Goal: Information Seeking & Learning: Learn about a topic

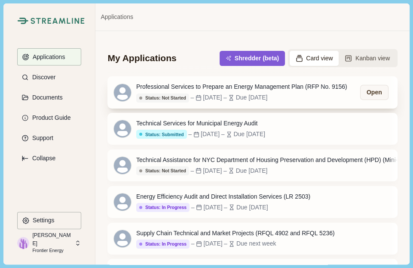
click at [176, 86] on div "Professional Services to Prepare an Energy Management Plan (RFP No. 9156)" at bounding box center [241, 86] width 211 height 9
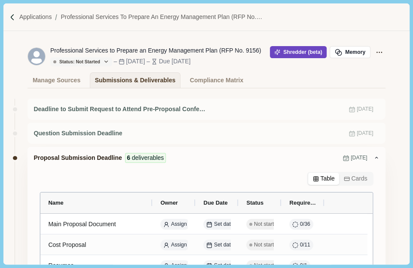
click at [293, 54] on button "Shredder (beta)" at bounding box center [298, 52] width 57 height 12
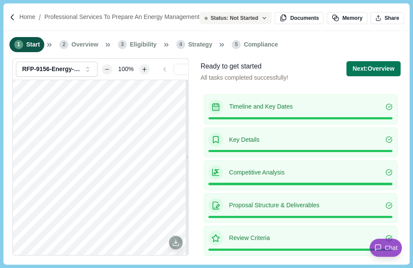
click at [315, 168] on p "Competitive Analysis" at bounding box center [307, 172] width 157 height 9
click at [361, 66] on button "Next: Overview" at bounding box center [374, 68] width 54 height 15
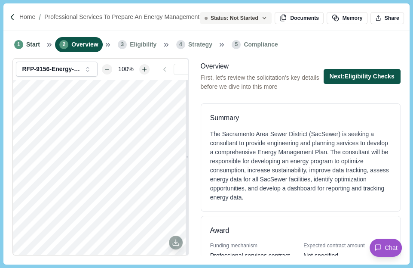
click at [363, 75] on button "Next: Eligibility Checks" at bounding box center [362, 76] width 77 height 15
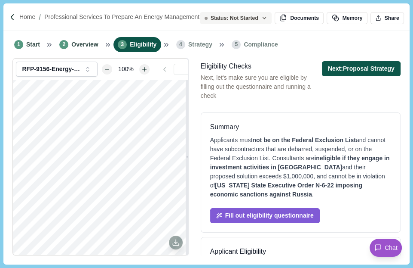
click at [361, 70] on button "Next: Proposal Strategy" at bounding box center [361, 68] width 79 height 15
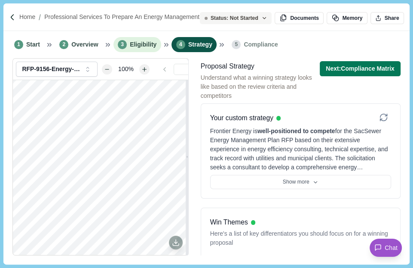
click at [139, 43] on span "Eligibility" at bounding box center [143, 44] width 27 height 9
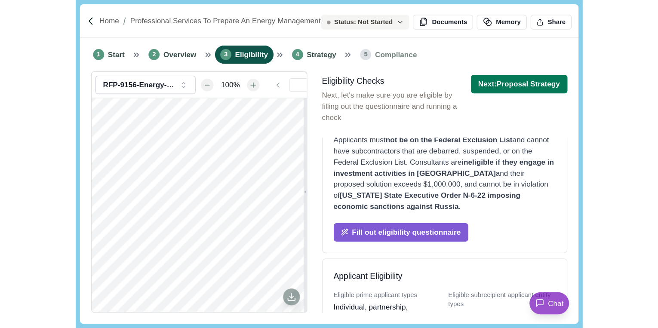
scroll to position [103, 0]
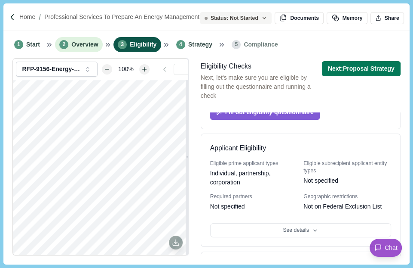
click at [78, 43] on span "Overview" at bounding box center [84, 44] width 27 height 9
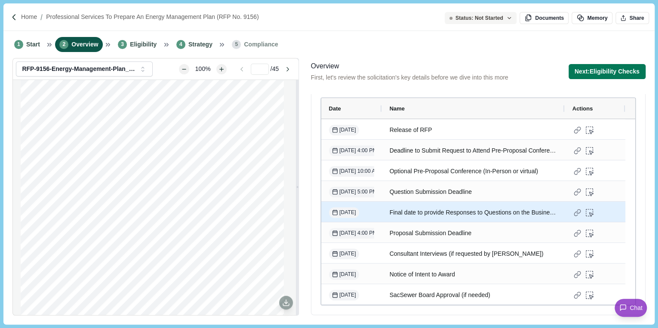
scroll to position [7, 0]
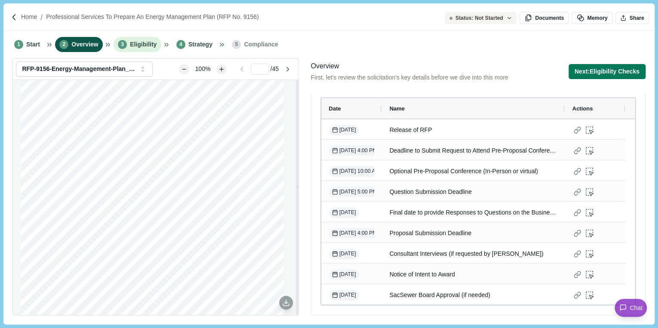
click at [146, 43] on span "Eligibility" at bounding box center [143, 44] width 27 height 9
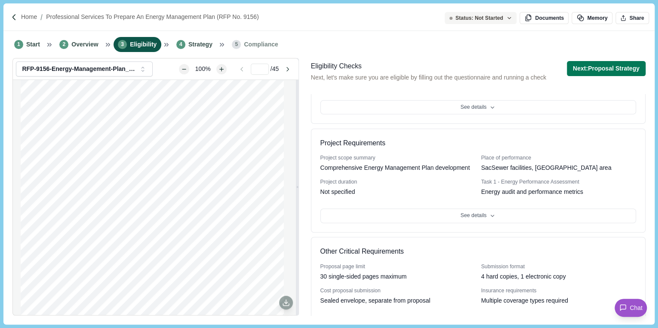
scroll to position [172, 0]
click at [196, 40] on span "Strategy" at bounding box center [200, 44] width 24 height 9
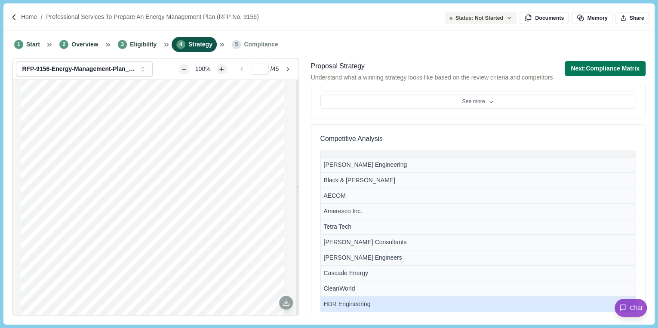
scroll to position [472, 0]
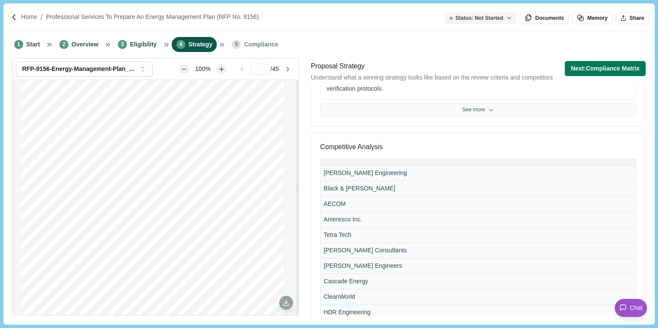
click at [413, 112] on button "See more" at bounding box center [478, 110] width 316 height 15
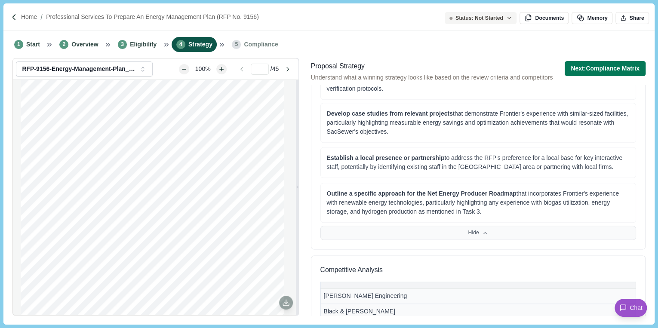
click at [413, 231] on button "Hide" at bounding box center [478, 233] width 316 height 15
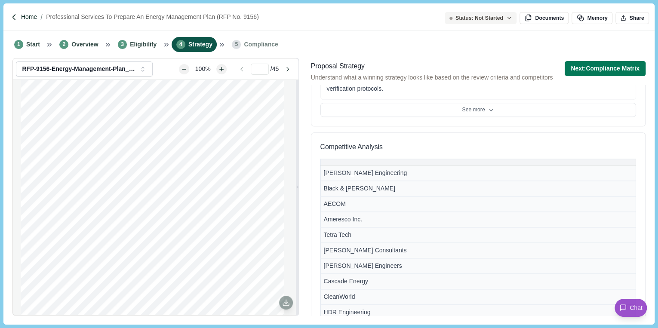
click at [33, 15] on p "Home" at bounding box center [29, 16] width 16 height 9
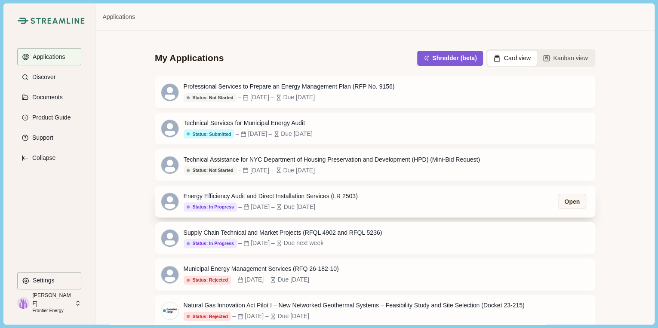
click at [296, 200] on div "Energy Efficiency Audit and Direct Installation Services (LR 2503)" at bounding box center [271, 196] width 174 height 9
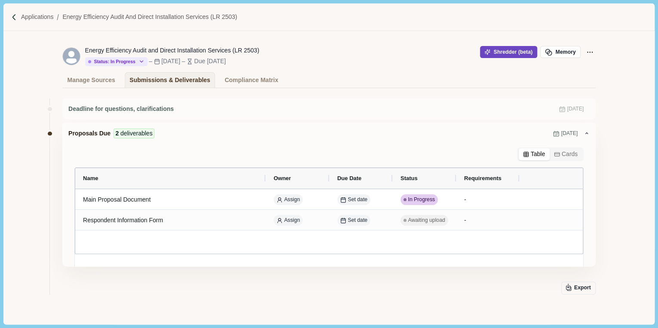
click at [413, 49] on span "button" at bounding box center [488, 52] width 9 height 6
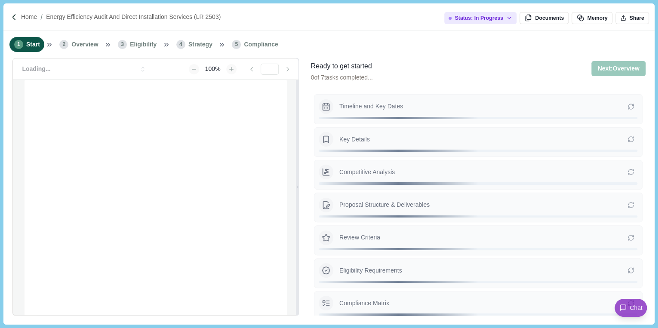
click at [194, 45] on span "Strategy" at bounding box center [200, 44] width 24 height 9
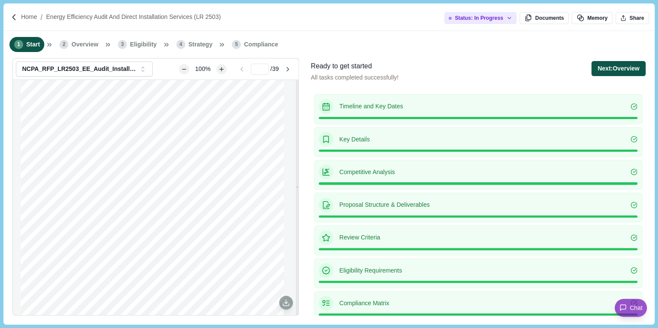
click at [628, 65] on button "Next: Overview" at bounding box center [618, 68] width 54 height 15
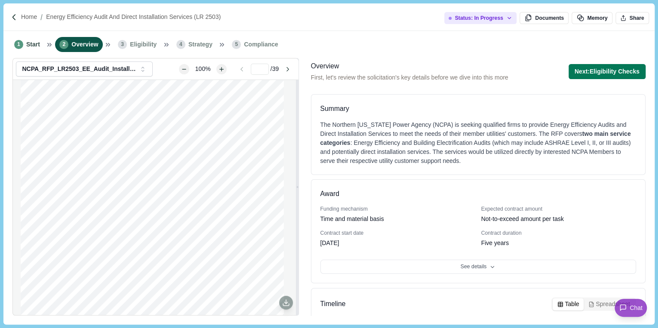
click at [628, 65] on button "Next: Eligibility Checks" at bounding box center [607, 71] width 77 height 15
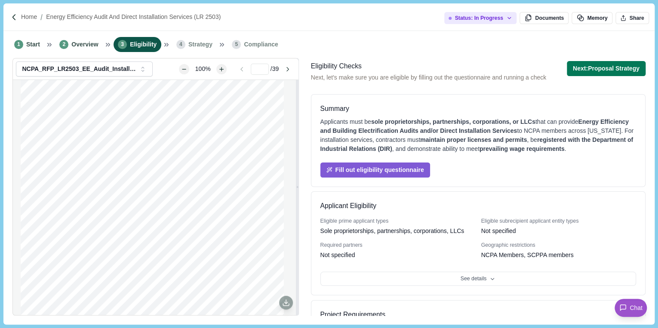
click at [628, 65] on button "Next: Proposal Strategy" at bounding box center [606, 68] width 79 height 15
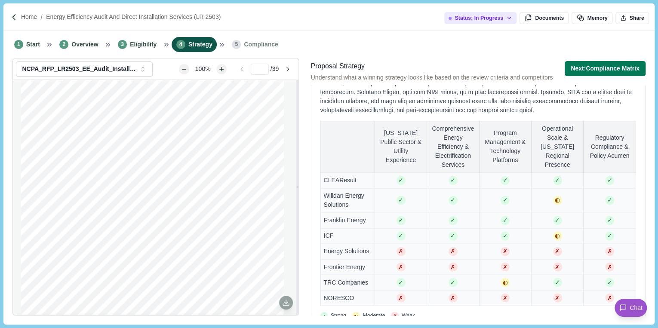
scroll to position [654, 0]
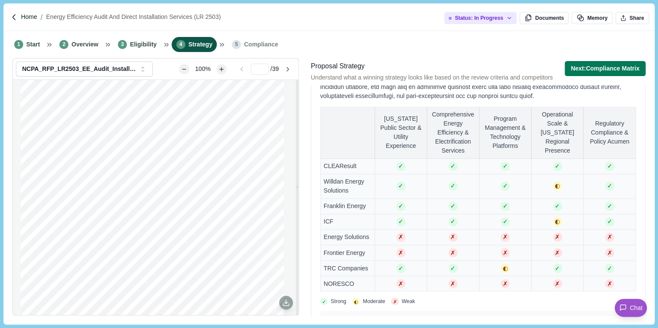
click at [31, 16] on p "Home" at bounding box center [29, 16] width 16 height 9
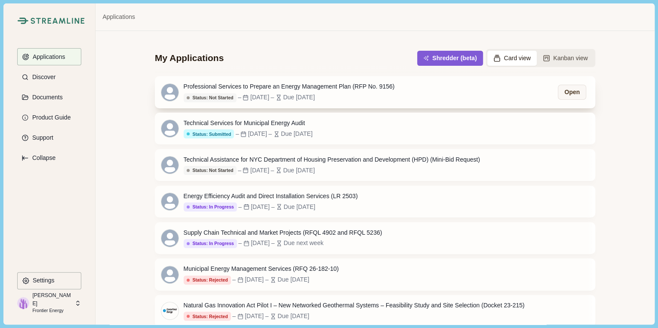
click at [201, 86] on div "Professional Services to Prepare an Energy Management Plan (RFP No. 9156)" at bounding box center [289, 86] width 211 height 9
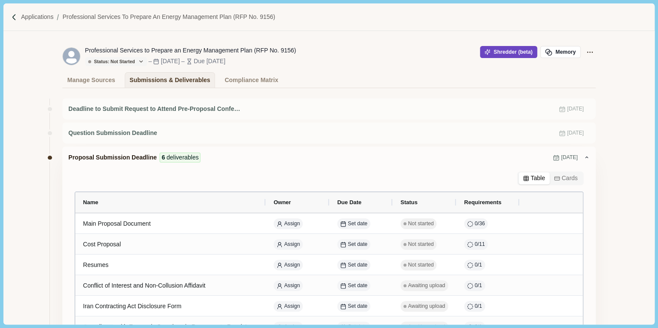
click at [491, 55] on span "button" at bounding box center [488, 52] width 9 height 6
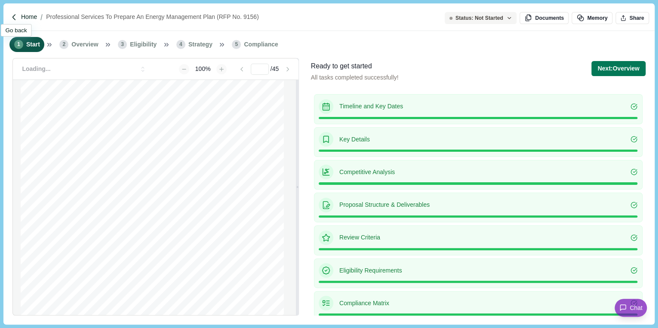
click at [24, 17] on p "Home" at bounding box center [29, 16] width 16 height 9
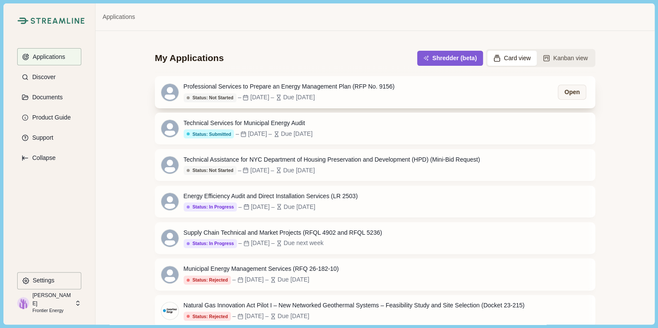
click at [237, 85] on div "Professional Services to Prepare an Energy Management Plan (RFP No. 9156)" at bounding box center [289, 86] width 211 height 9
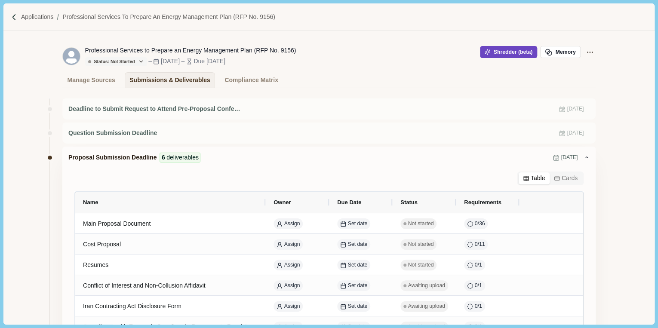
click at [520, 52] on button "Shredder (beta)" at bounding box center [508, 52] width 57 height 12
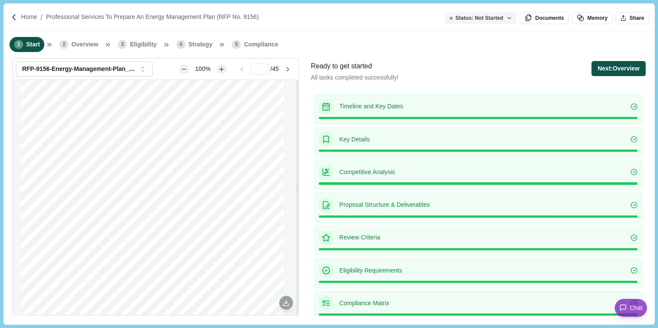
click at [623, 66] on button "Next: Overview" at bounding box center [618, 68] width 54 height 15
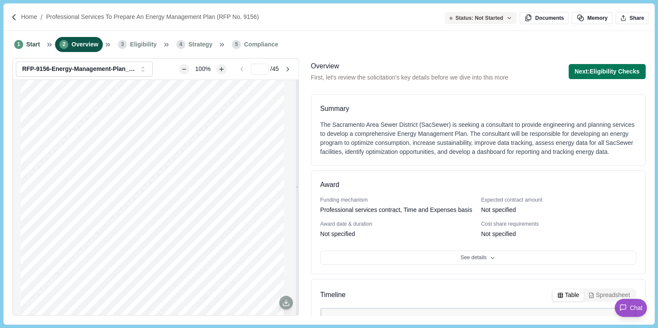
click at [623, 66] on button "Next: Eligibility Checks" at bounding box center [607, 71] width 77 height 15
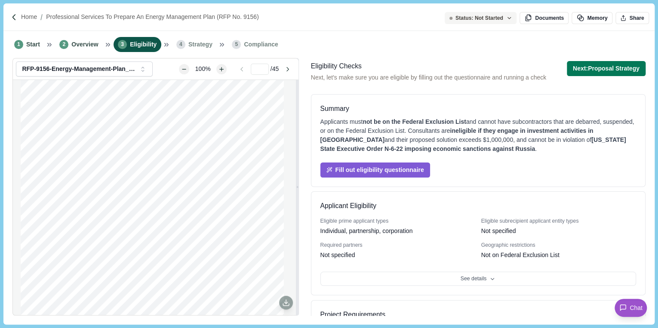
click at [623, 66] on button "Next: Proposal Strategy" at bounding box center [606, 68] width 79 height 15
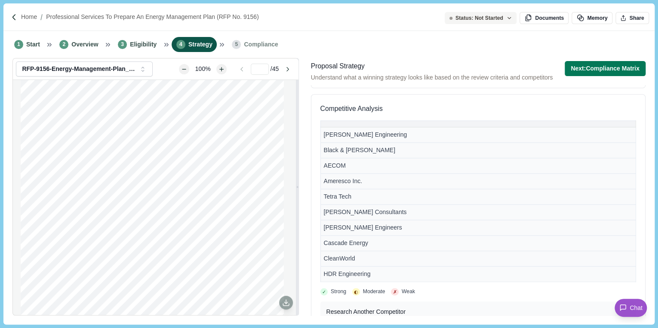
scroll to position [516, 0]
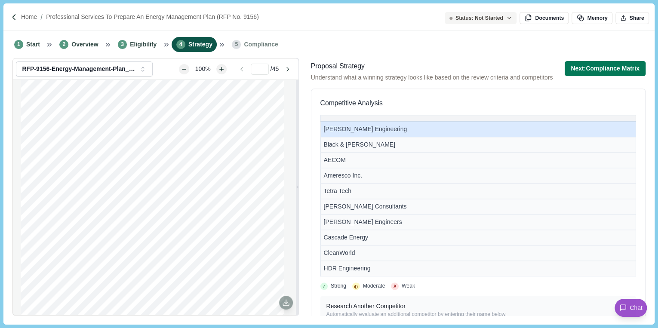
click at [482, 130] on td "[PERSON_NAME] Engineering" at bounding box center [477, 128] width 315 height 15
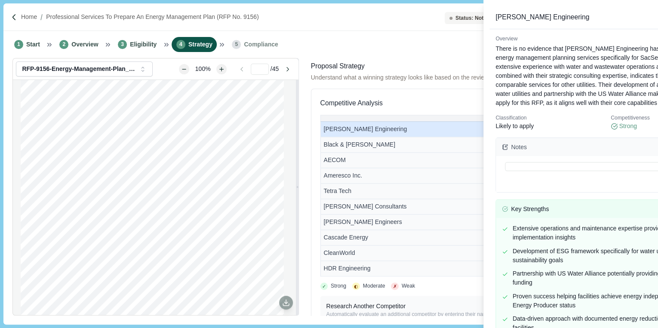
click at [482, 130] on div "[PERSON_NAME] Engineering Overview There is no evidence that [PERSON_NAME] Engi…" at bounding box center [329, 164] width 658 height 328
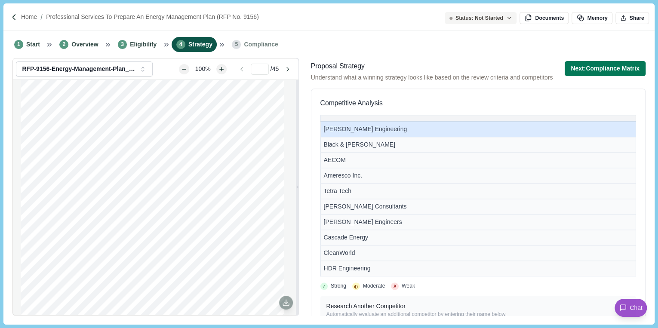
click at [482, 130] on td "[PERSON_NAME] Engineering" at bounding box center [477, 128] width 315 height 15
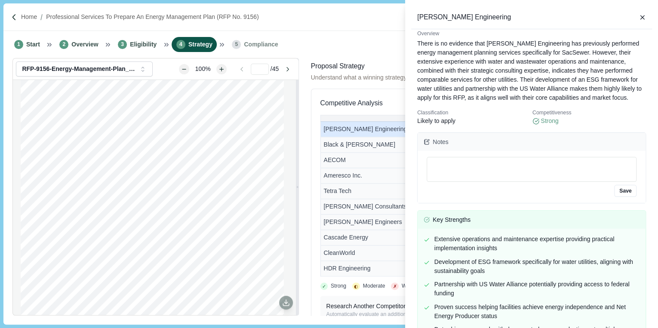
scroll to position [0, 0]
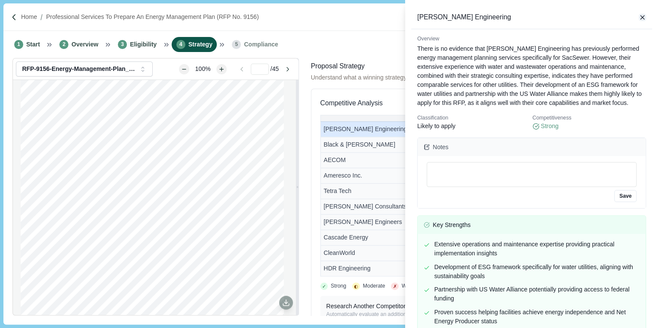
click at [641, 16] on icon "button" at bounding box center [643, 17] width 4 height 4
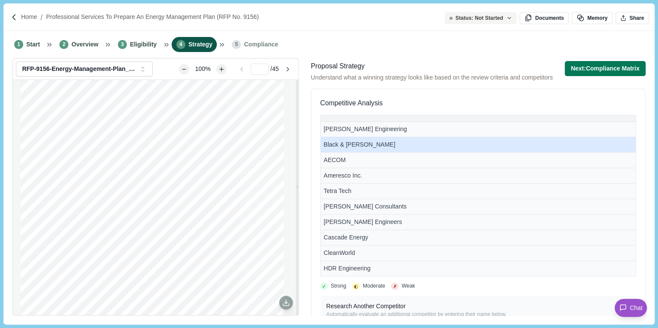
click at [446, 143] on td "Black & [PERSON_NAME]" at bounding box center [477, 144] width 315 height 15
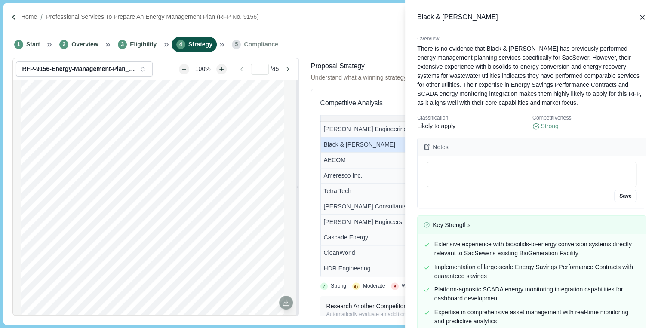
click at [369, 160] on div "Black & [PERSON_NAME] Overview There is no evidence that Black & [PERSON_NAME] …" at bounding box center [329, 164] width 658 height 328
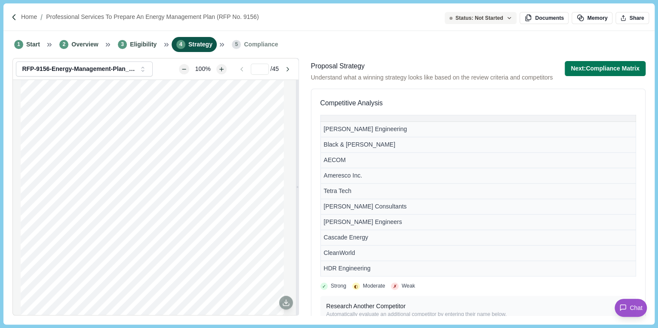
click at [369, 160] on td "AECOM" at bounding box center [477, 159] width 315 height 15
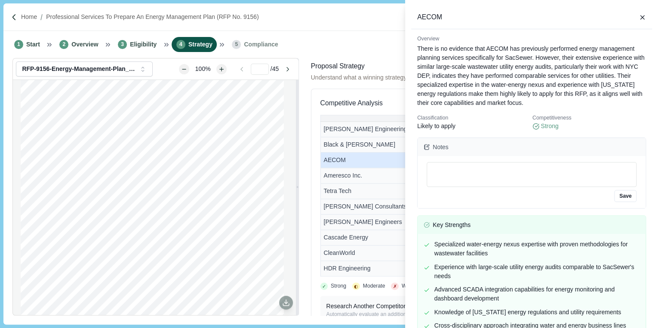
click at [358, 177] on div "AECOM Overview There is no evidence that AECOM has previously performed energy …" at bounding box center [329, 164] width 658 height 328
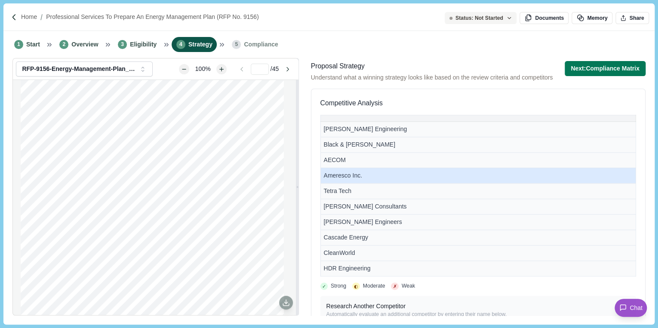
click at [358, 177] on td "Ameresco Inc." at bounding box center [477, 175] width 315 height 15
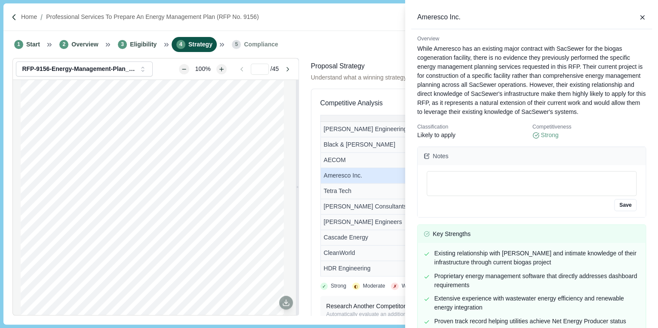
click at [351, 188] on div "Ameresco Inc. Overview While Ameresco has an existing major contract with SacSe…" at bounding box center [329, 164] width 658 height 328
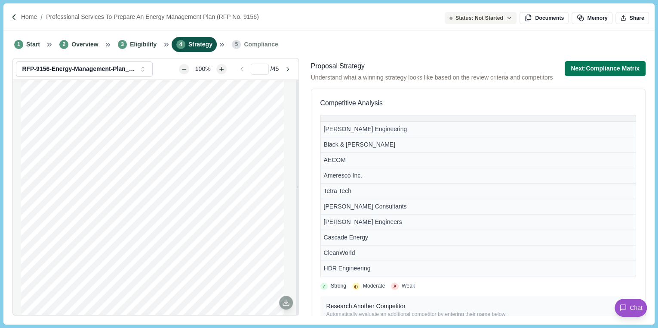
click at [351, 188] on td "Tetra Tech" at bounding box center [477, 190] width 315 height 15
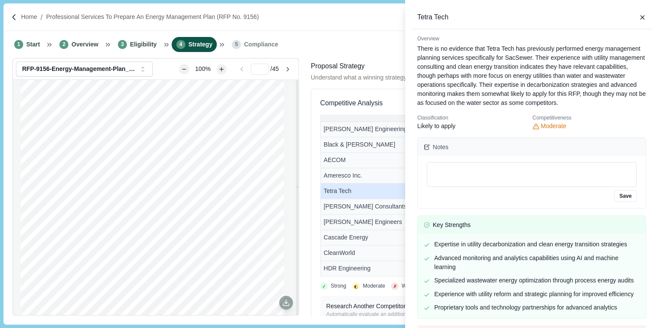
click at [349, 204] on div "Tetra Tech Overview There is no evidence that Tetra Tech has previously perform…" at bounding box center [329, 164] width 658 height 328
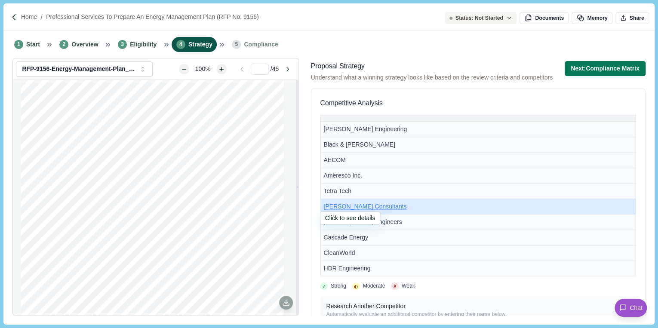
click at [349, 204] on span "Stanley Consultants" at bounding box center [365, 206] width 83 height 7
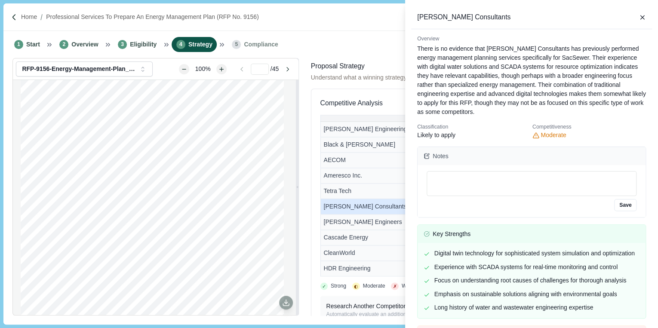
click at [347, 221] on div "Stanley Consultants Overview There is no evidence that Stanley Consultants has …" at bounding box center [329, 164] width 658 height 328
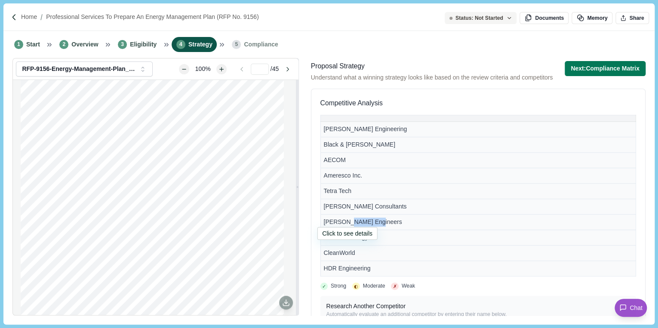
click at [347, 221] on span "Carollo Engineers" at bounding box center [363, 222] width 78 height 7
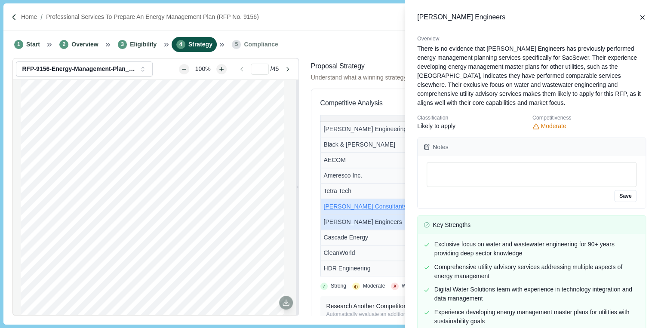
drag, startPoint x: 347, startPoint y: 221, endPoint x: 345, endPoint y: 200, distance: 20.8
click at [345, 200] on div "Carollo Engineers Overview There is no evidence that Carollo Engineers has prev…" at bounding box center [329, 164] width 658 height 328
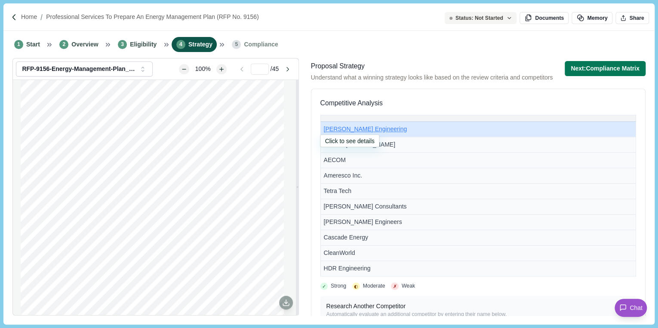
click at [354, 131] on span "Jacobs Engineering" at bounding box center [365, 129] width 83 height 7
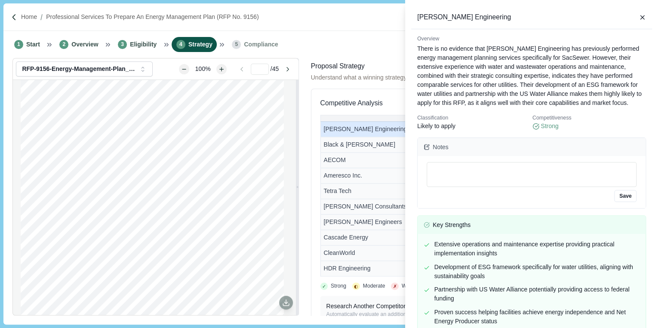
click at [354, 145] on div "Jacobs Engineering Overview There is no evidence that Jacobs Engineering has pr…" at bounding box center [329, 164] width 658 height 328
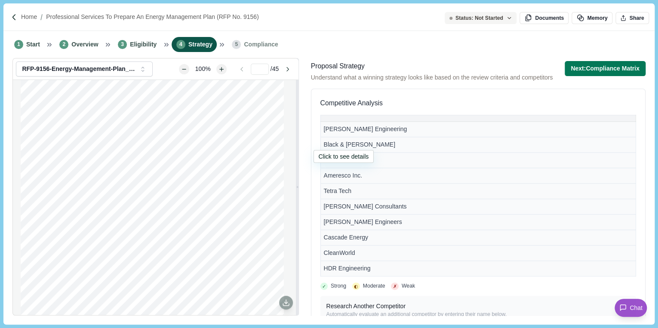
click at [354, 145] on span "Black & Veatch" at bounding box center [360, 144] width 72 height 7
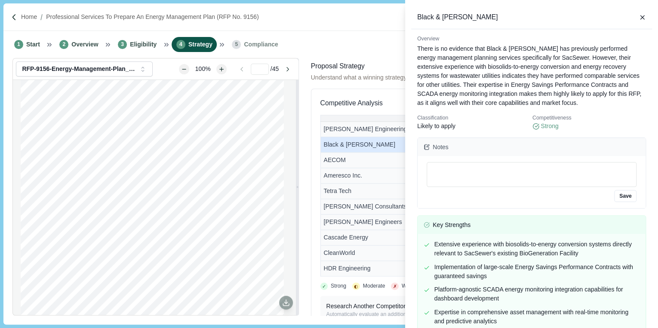
click at [336, 267] on div "Black & Veatch Overview There is no evidence that Black & Veatch has previously…" at bounding box center [329, 164] width 658 height 328
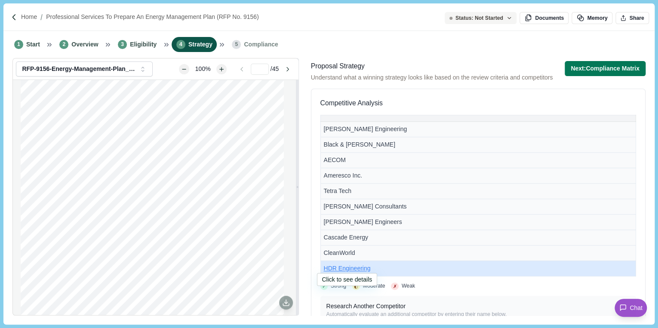
click at [336, 267] on span "HDR Engineering" at bounding box center [347, 268] width 47 height 7
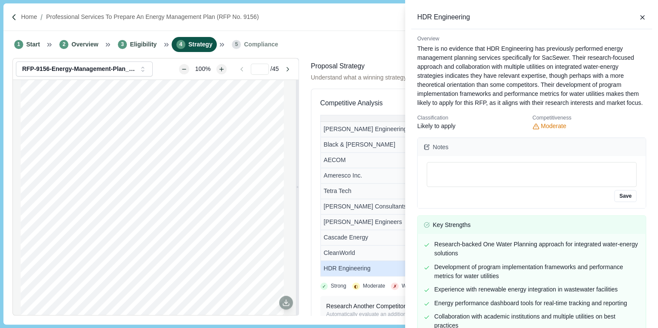
click at [336, 252] on div "HDR Engineering Overview There is no evidence that HDR Engineering has previous…" at bounding box center [329, 164] width 658 height 328
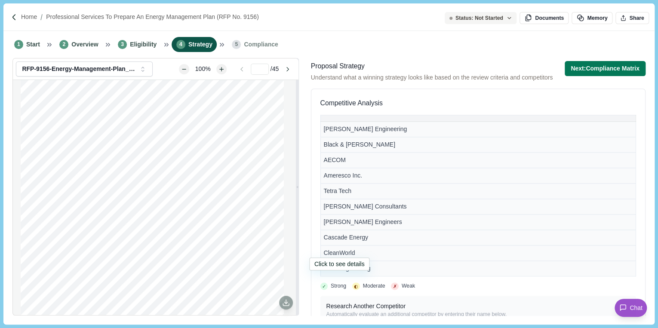
click at [336, 252] on span "CleanWorld" at bounding box center [339, 252] width 31 height 7
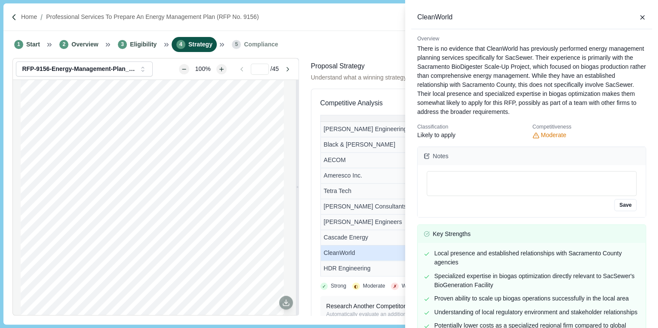
click at [336, 235] on div "CleanWorld Overview There is no evidence that CleanWorld has previously perform…" at bounding box center [329, 164] width 658 height 328
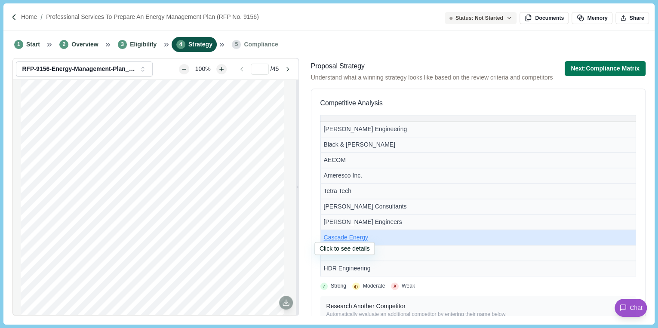
click at [336, 235] on span "Cascade Energy" at bounding box center [346, 237] width 45 height 7
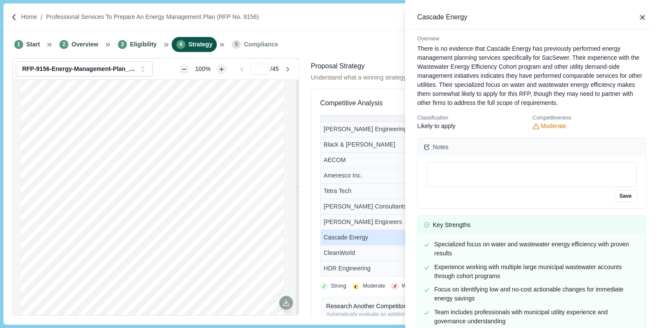
click at [640, 17] on icon "button" at bounding box center [643, 18] width 8 height 8
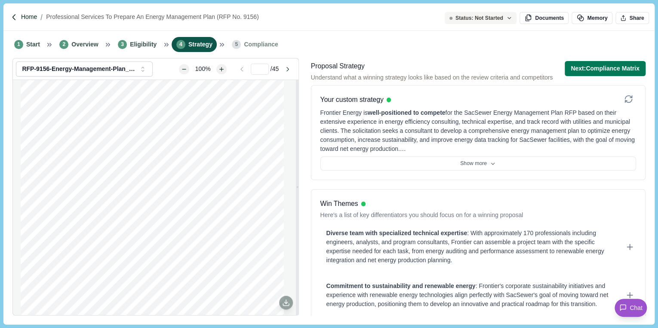
click at [31, 15] on p "Home" at bounding box center [29, 16] width 16 height 9
